Goal: Transaction & Acquisition: Obtain resource

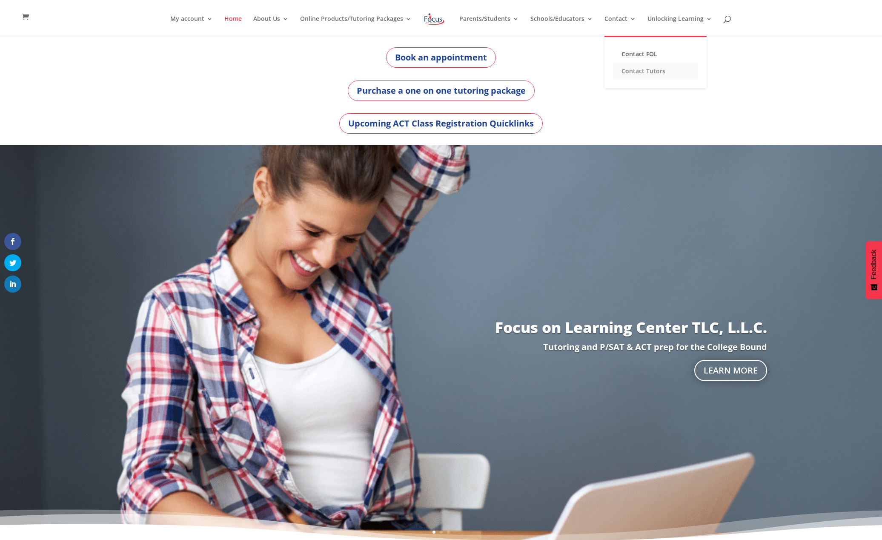
click at [636, 70] on link "Contact Tutors" at bounding box center [655, 71] width 85 height 17
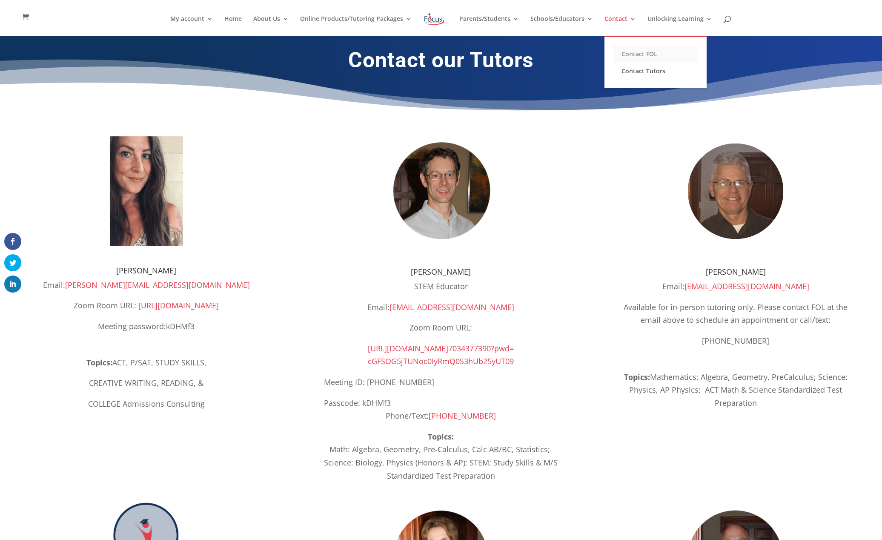
click at [629, 49] on link "Contact FOL" at bounding box center [655, 54] width 85 height 17
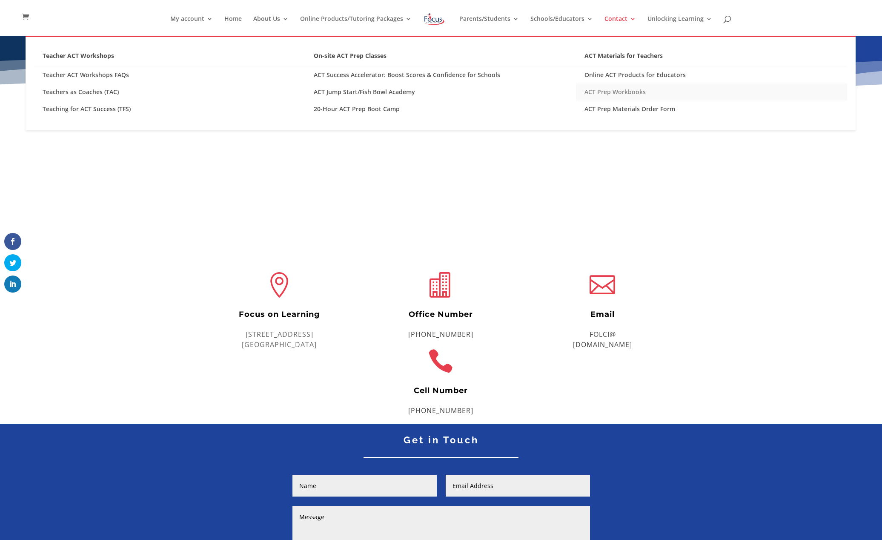
click at [643, 91] on link "ACT Prep Workbooks" at bounding box center [711, 91] width 271 height 17
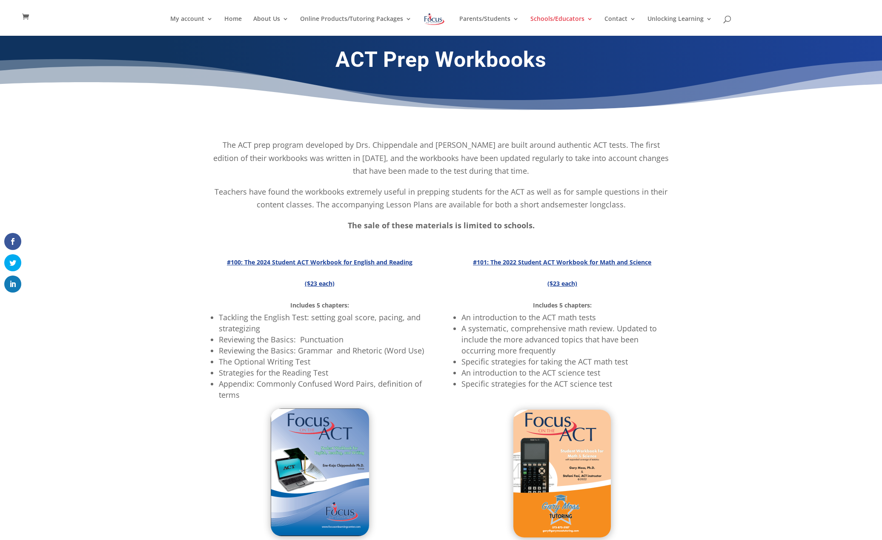
drag, startPoint x: 583, startPoint y: 153, endPoint x: 588, endPoint y: 86, distance: 66.6
click at [584, 144] on p "The ACT prep program developed by Drs. Chippendale and [PERSON_NAME] are built …" at bounding box center [441, 161] width 460 height 47
click at [384, 247] on div "#100: The 2024 Student ACT Workbook for English and Reading ($23 each) Includes…" at bounding box center [441, 396] width 460 height 305
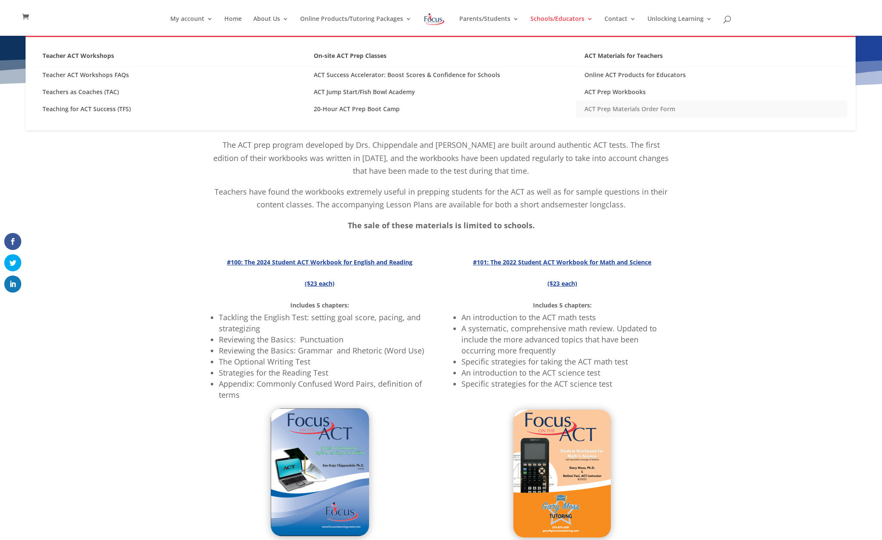
click at [623, 108] on link "ACT Prep Materials Order Form" at bounding box center [711, 109] width 271 height 17
